Goal: Task Accomplishment & Management: Manage account settings

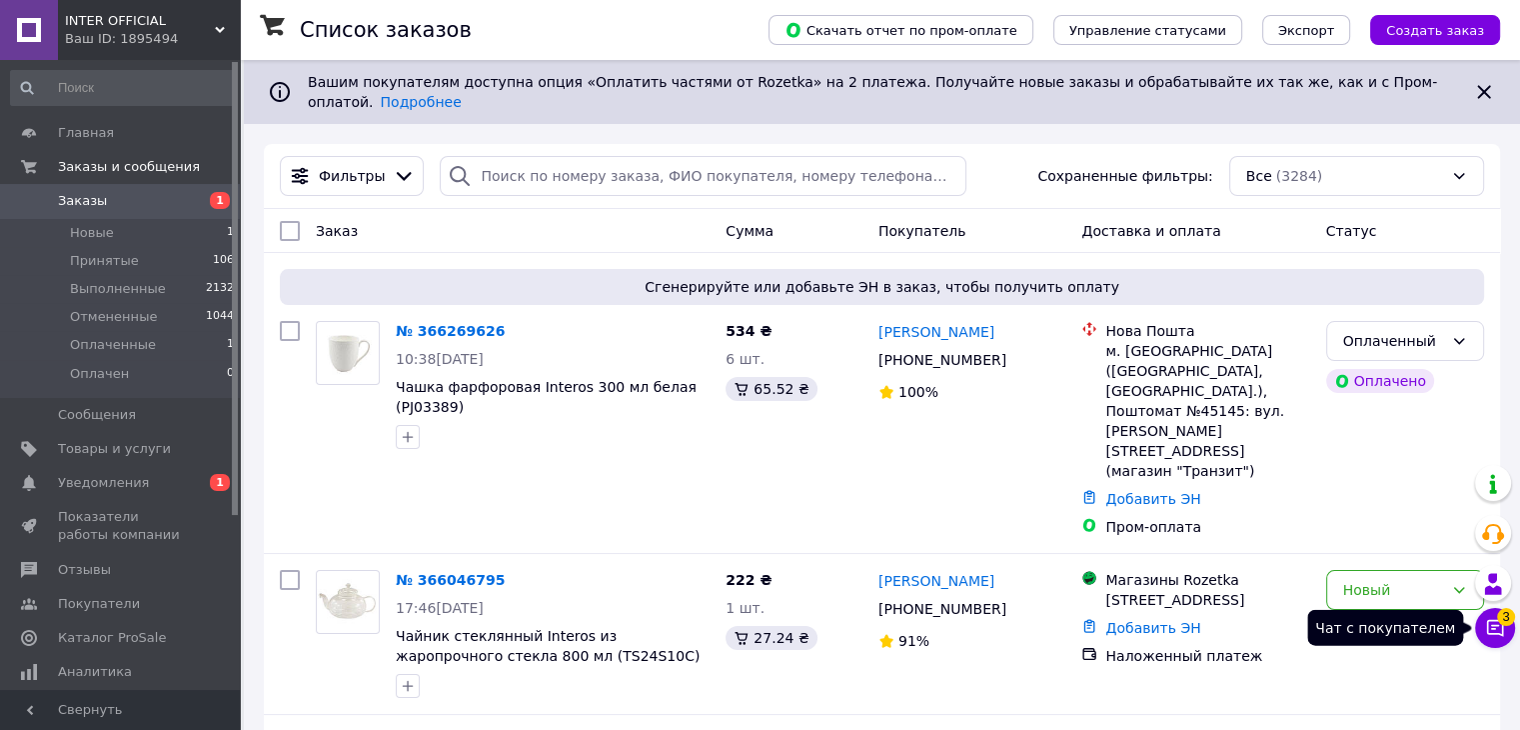
click at [1503, 630] on icon at bounding box center [1495, 628] width 20 height 20
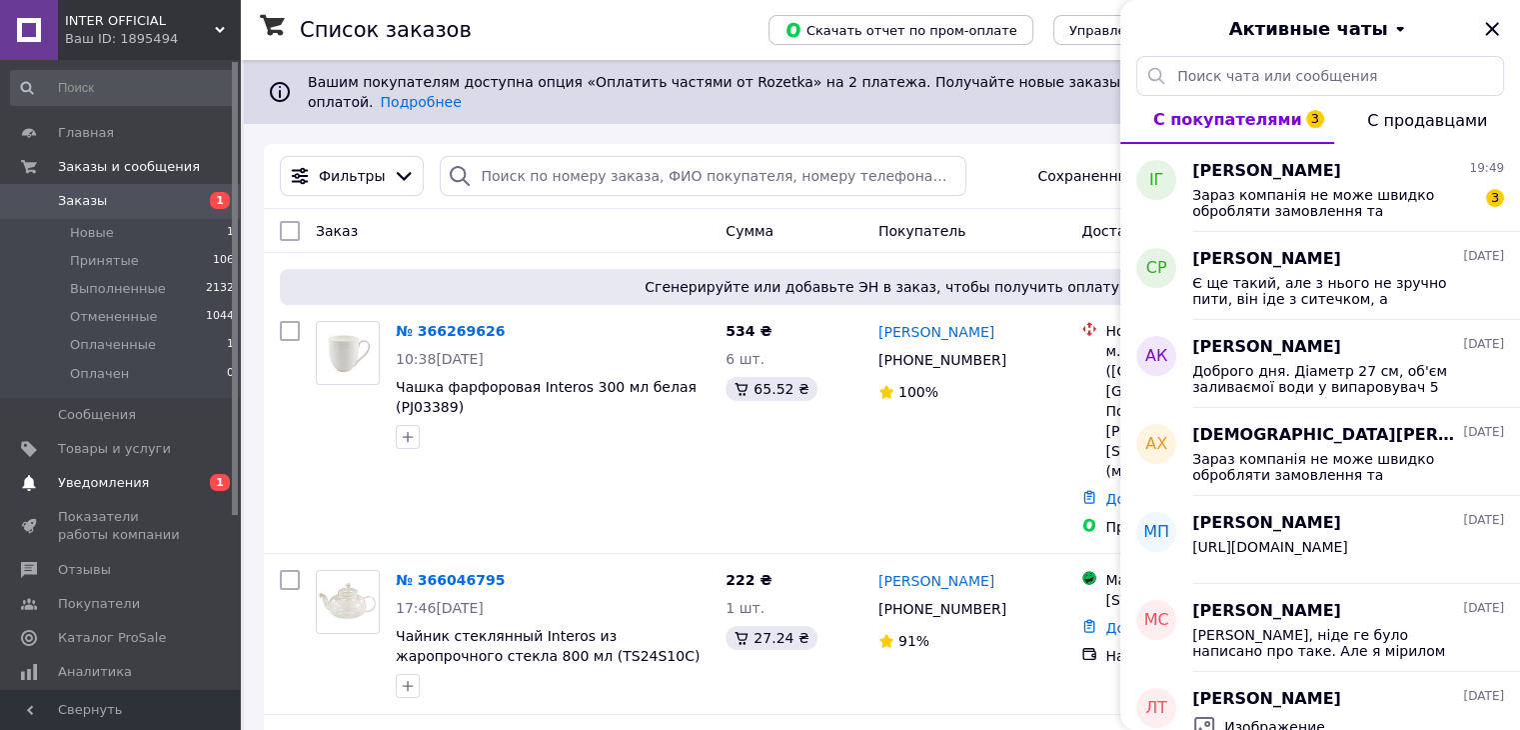
click at [116, 483] on span "Уведомления" at bounding box center [103, 483] width 91 height 18
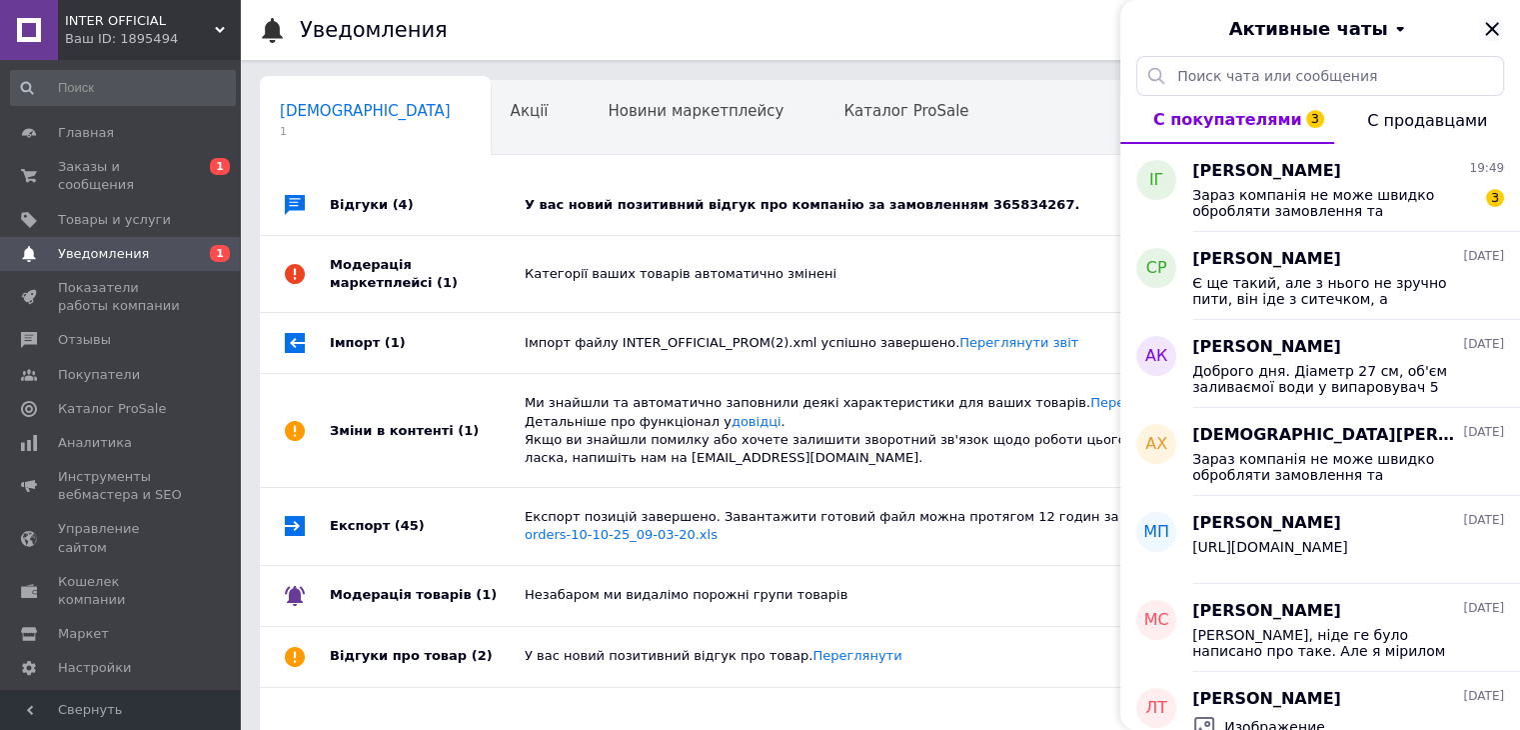
click at [1496, 30] on icon "Закрыть" at bounding box center [1492, 29] width 24 height 24
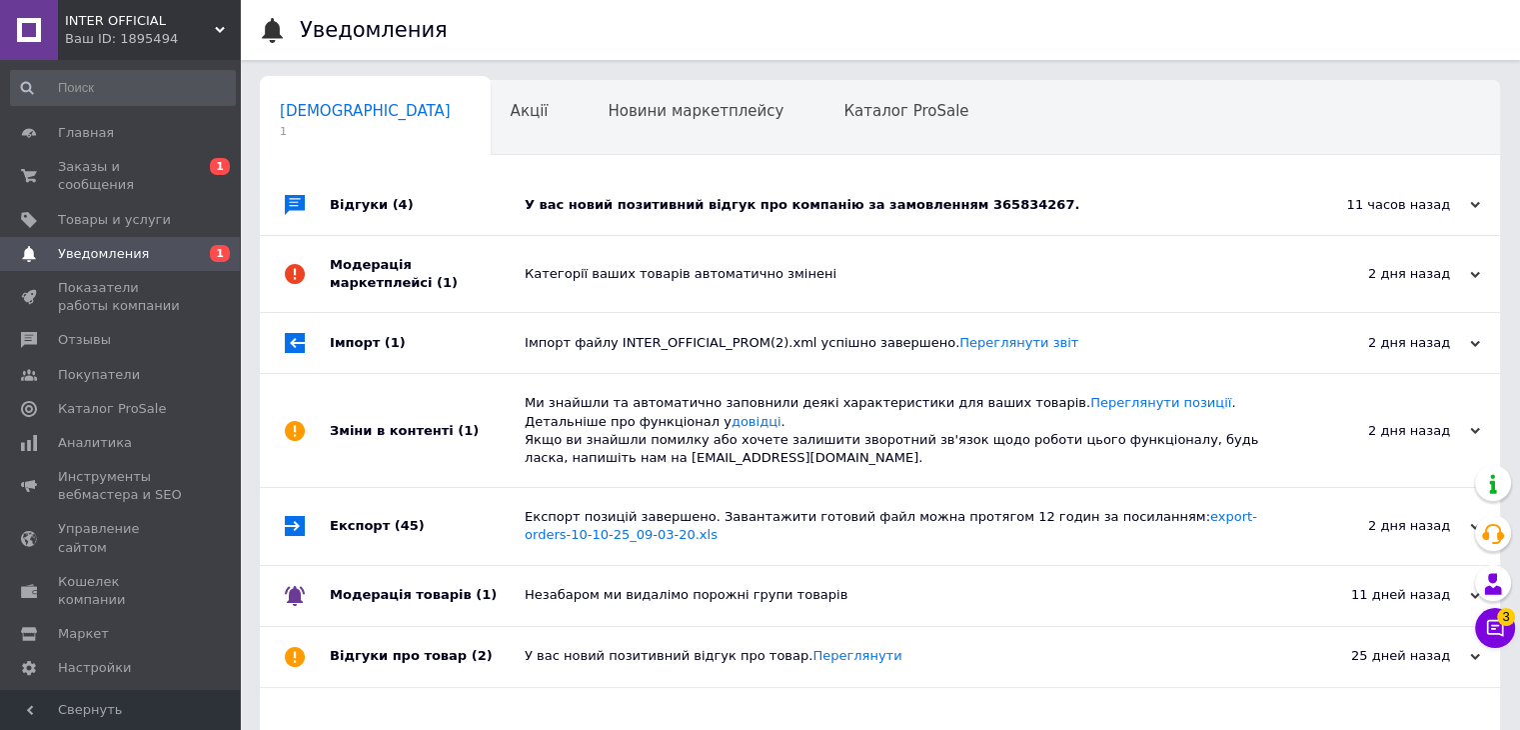
click at [916, 216] on div "У вас новий позитивний відгук про компанію за замовленням 365834267." at bounding box center [903, 205] width 756 height 60
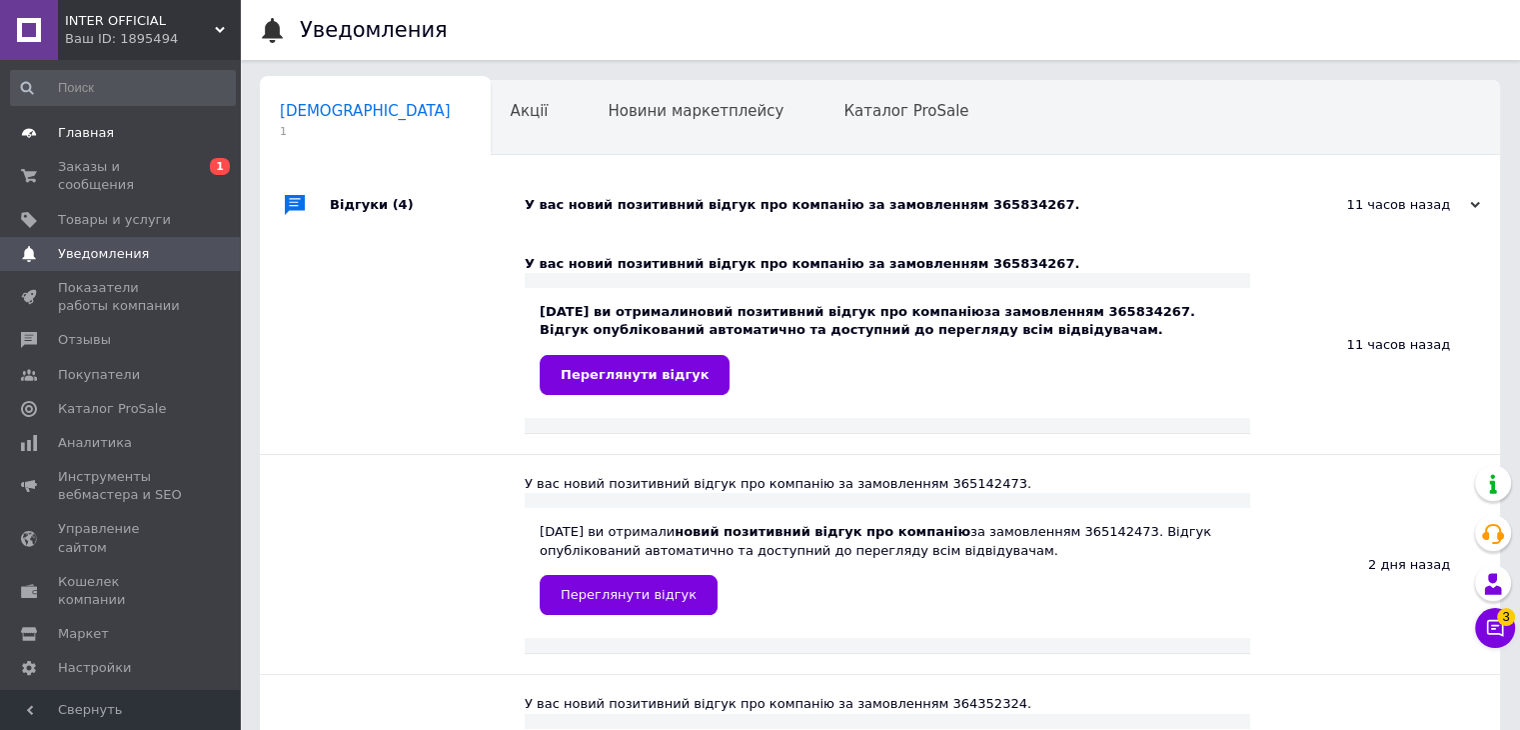
click at [134, 147] on link "Главная" at bounding box center [123, 133] width 246 height 34
